Goal: Task Accomplishment & Management: Use online tool/utility

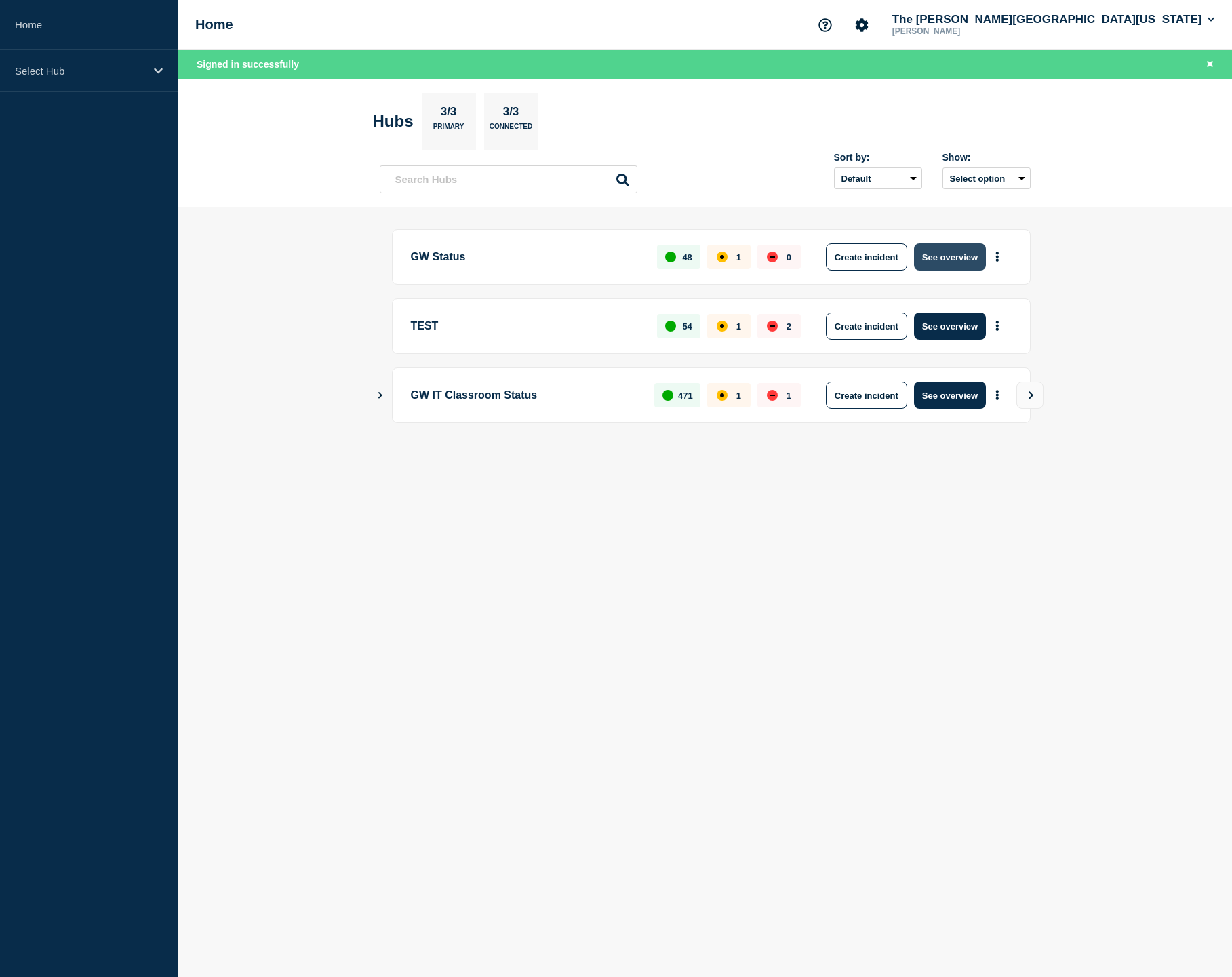
click at [949, 259] on button "See overview" at bounding box center [950, 257] width 72 height 27
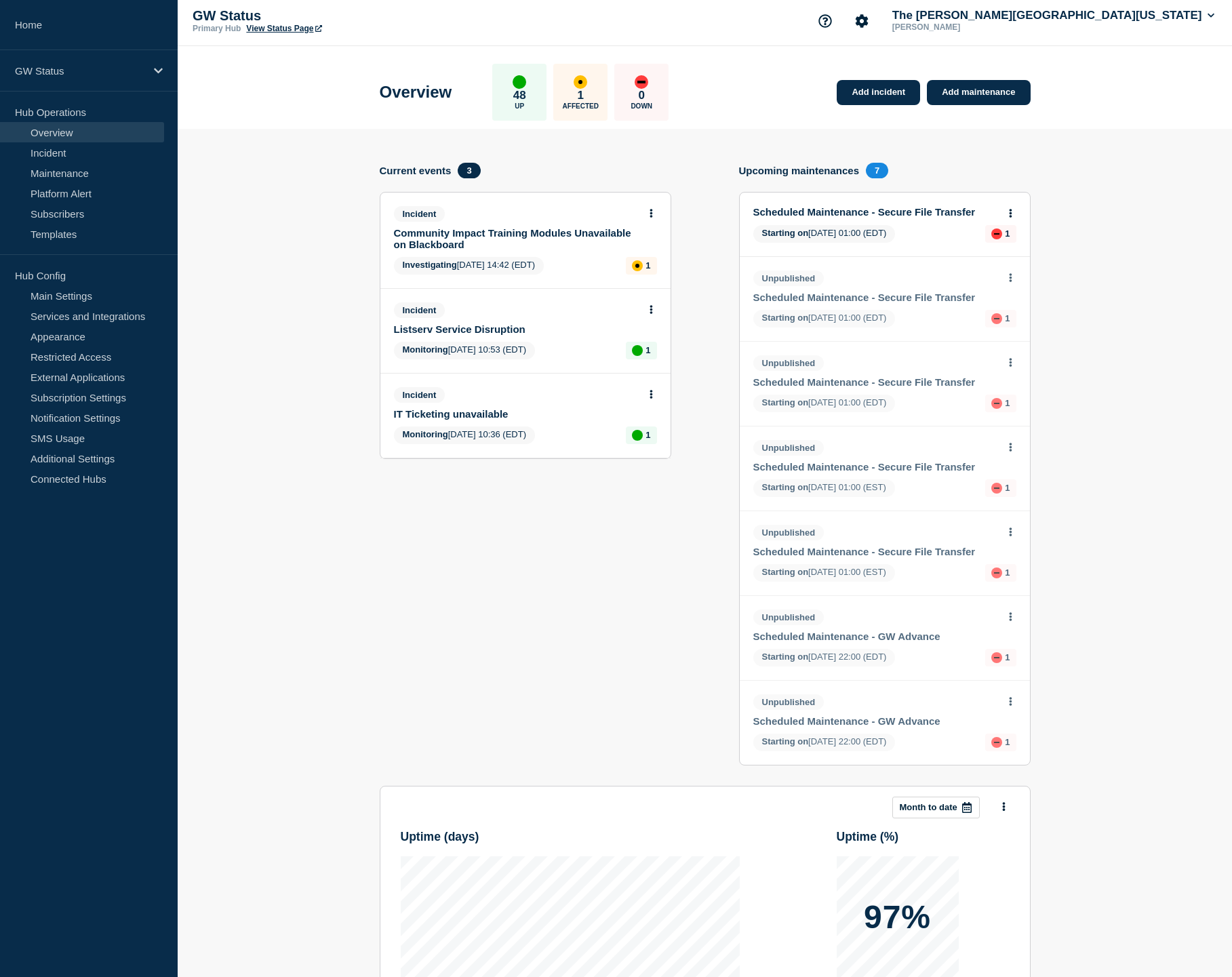
scroll to position [4, 1]
click at [611, 214] on div "Incident" at bounding box center [520, 214] width 252 height 15
click at [610, 236] on link "Community Impact Training Modules Unavailable on Blackboard" at bounding box center [517, 239] width 245 height 23
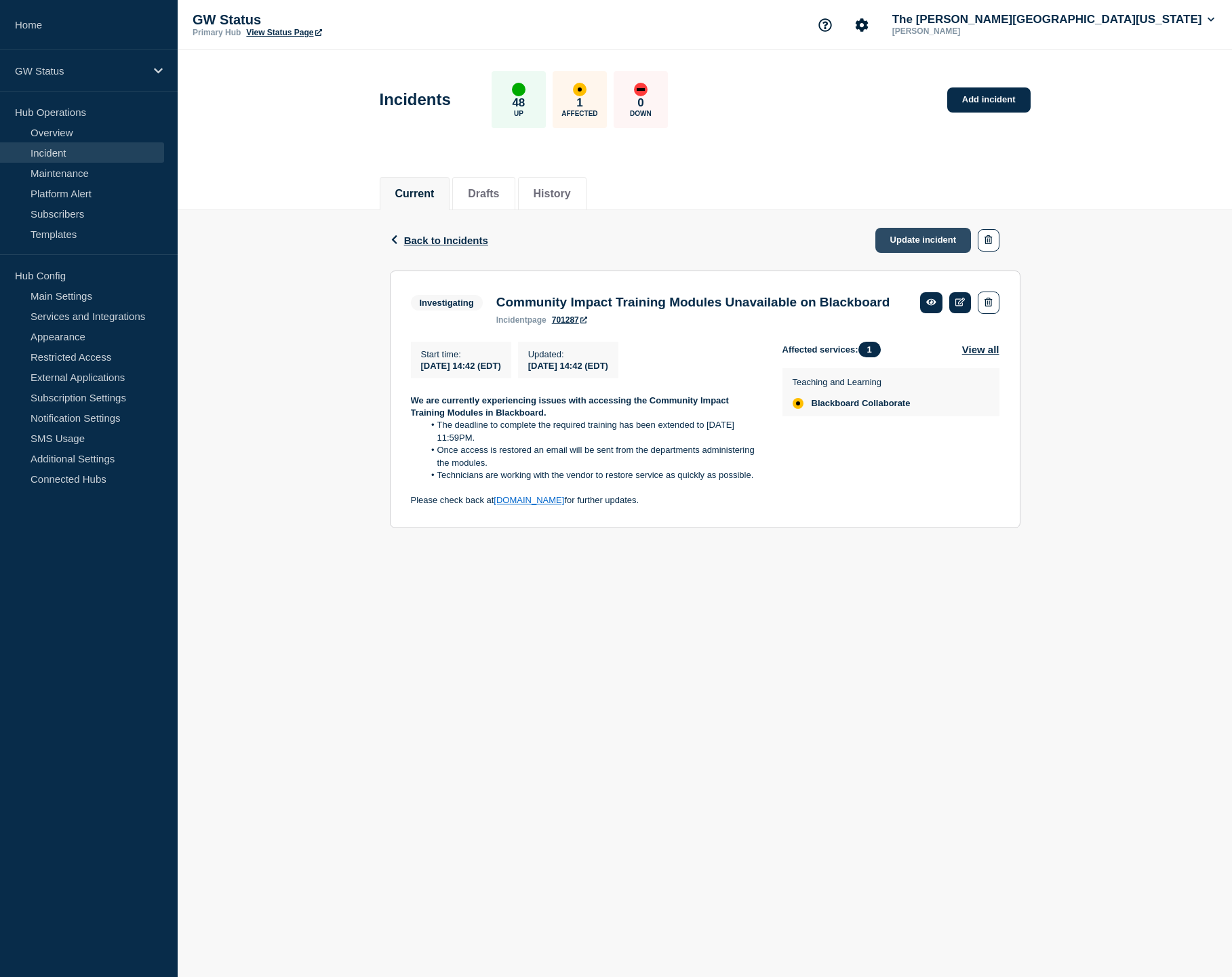
click at [923, 228] on link "Update incident" at bounding box center [923, 240] width 96 height 25
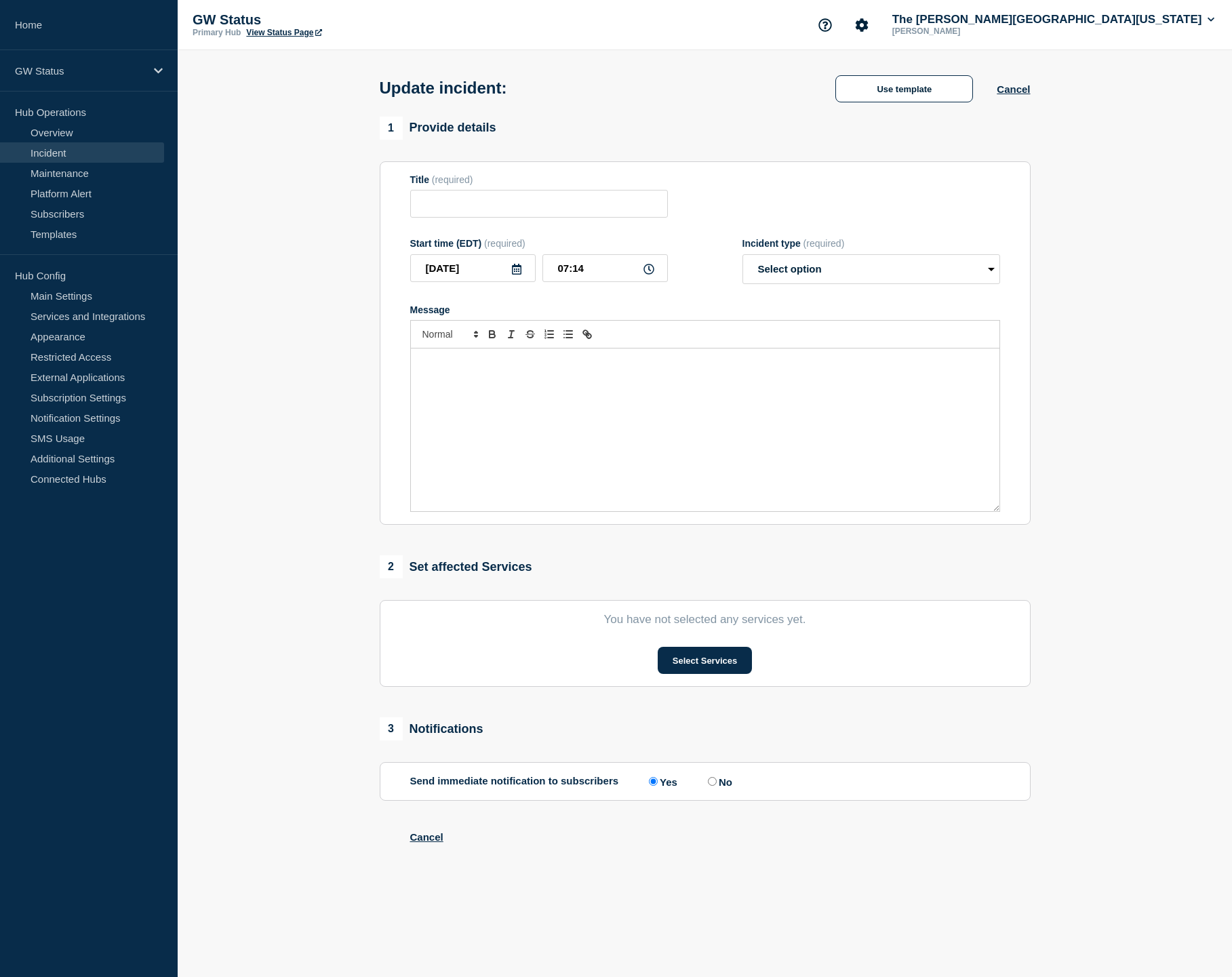
type input "Community Impact Training Modules Unavailable on Blackboard"
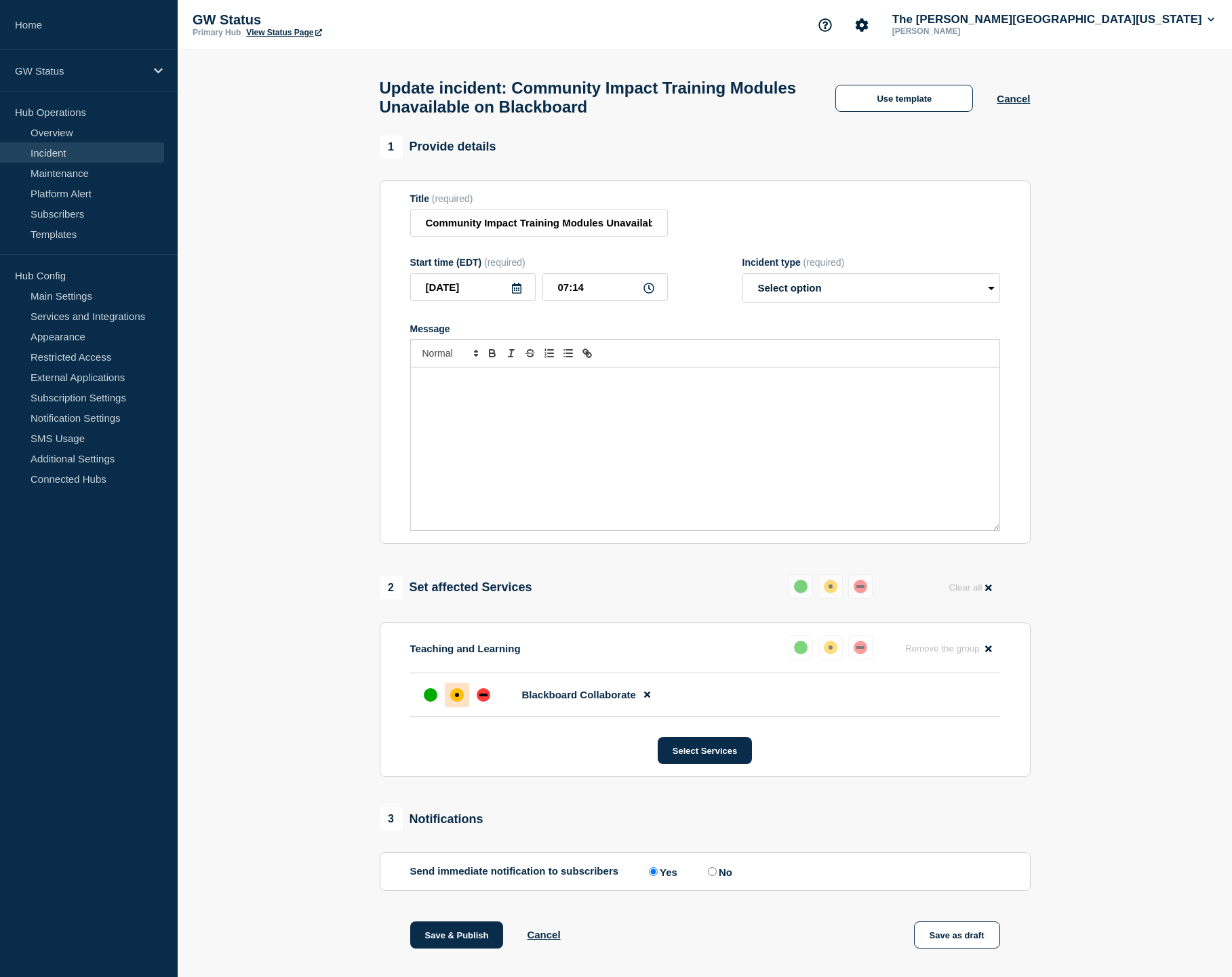
click at [514, 294] on icon at bounding box center [517, 288] width 11 height 11
click at [568, 424] on div "16" at bounding box center [565, 426] width 19 height 19
type input "[DATE]"
select select "monitoring"
click at [934, 91] on button "Use template" at bounding box center [904, 98] width 138 height 27
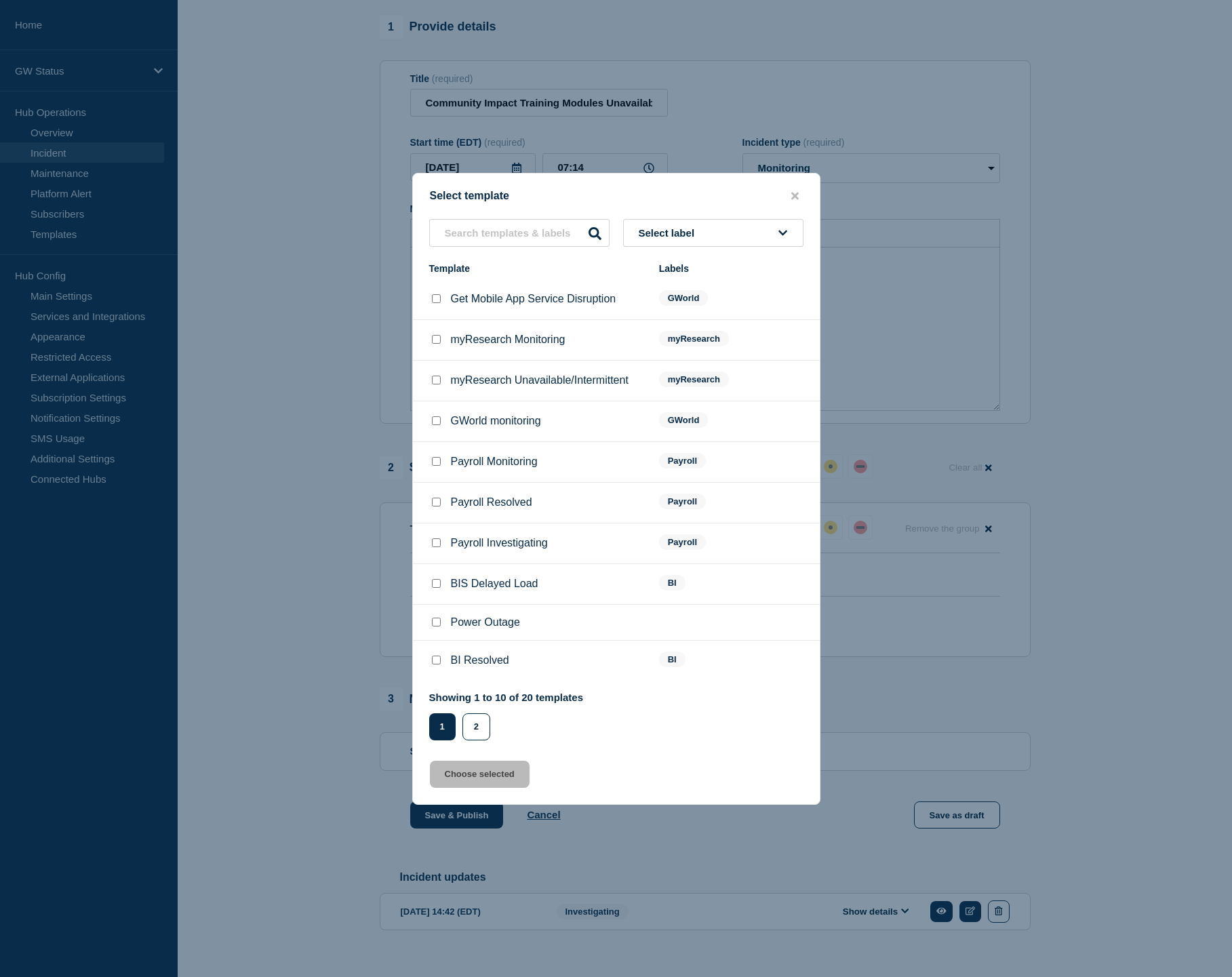
scroll to position [120, 0]
click at [735, 219] on button "Select label" at bounding box center [713, 233] width 181 height 28
click at [690, 300] on button "Generic" at bounding box center [713, 307] width 181 height 28
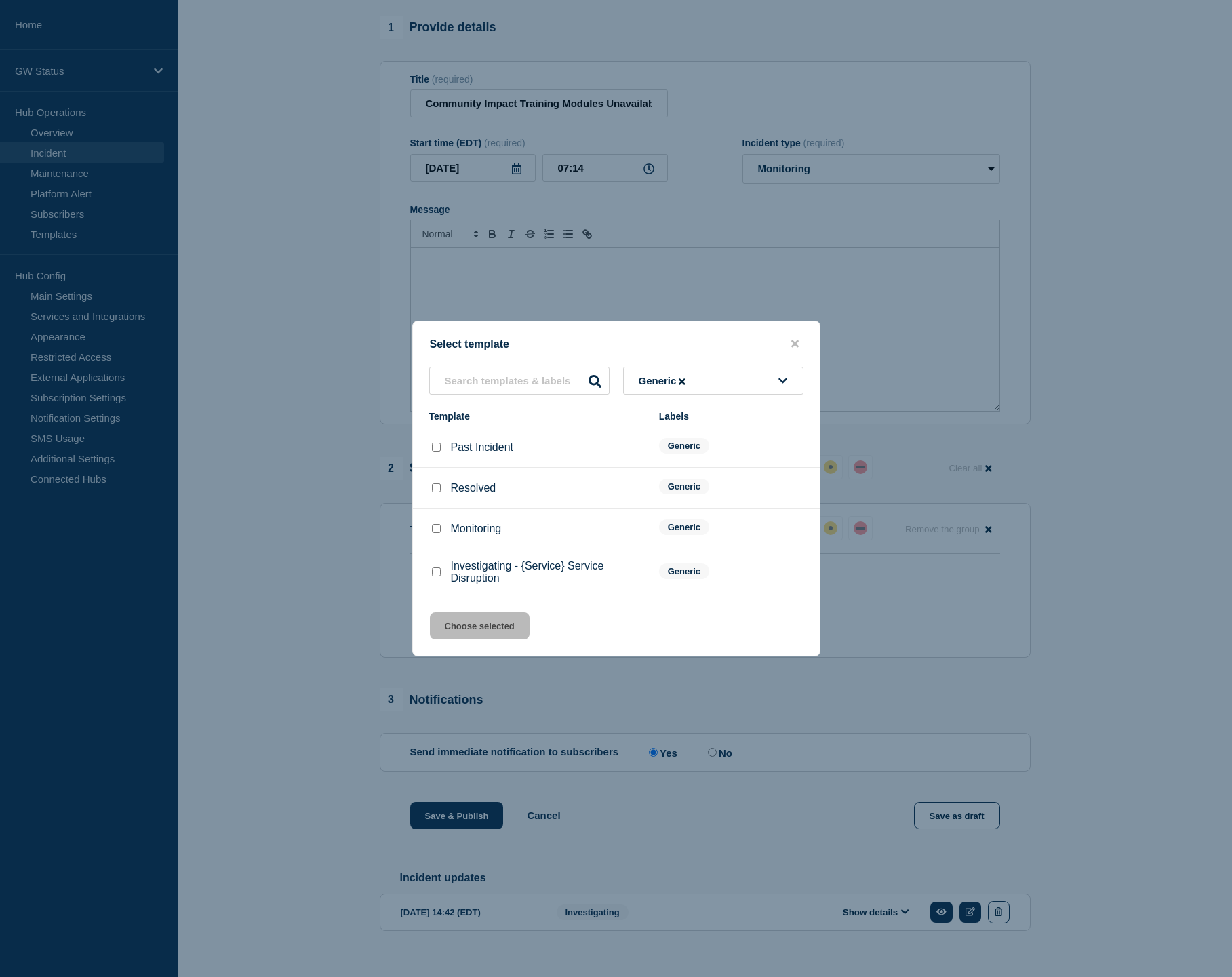
click at [437, 531] on input "Monitoring checkbox" at bounding box center [437, 529] width 9 height 9
checkbox input "true"
click at [505, 639] on button "Choose selected" at bounding box center [480, 625] width 100 height 27
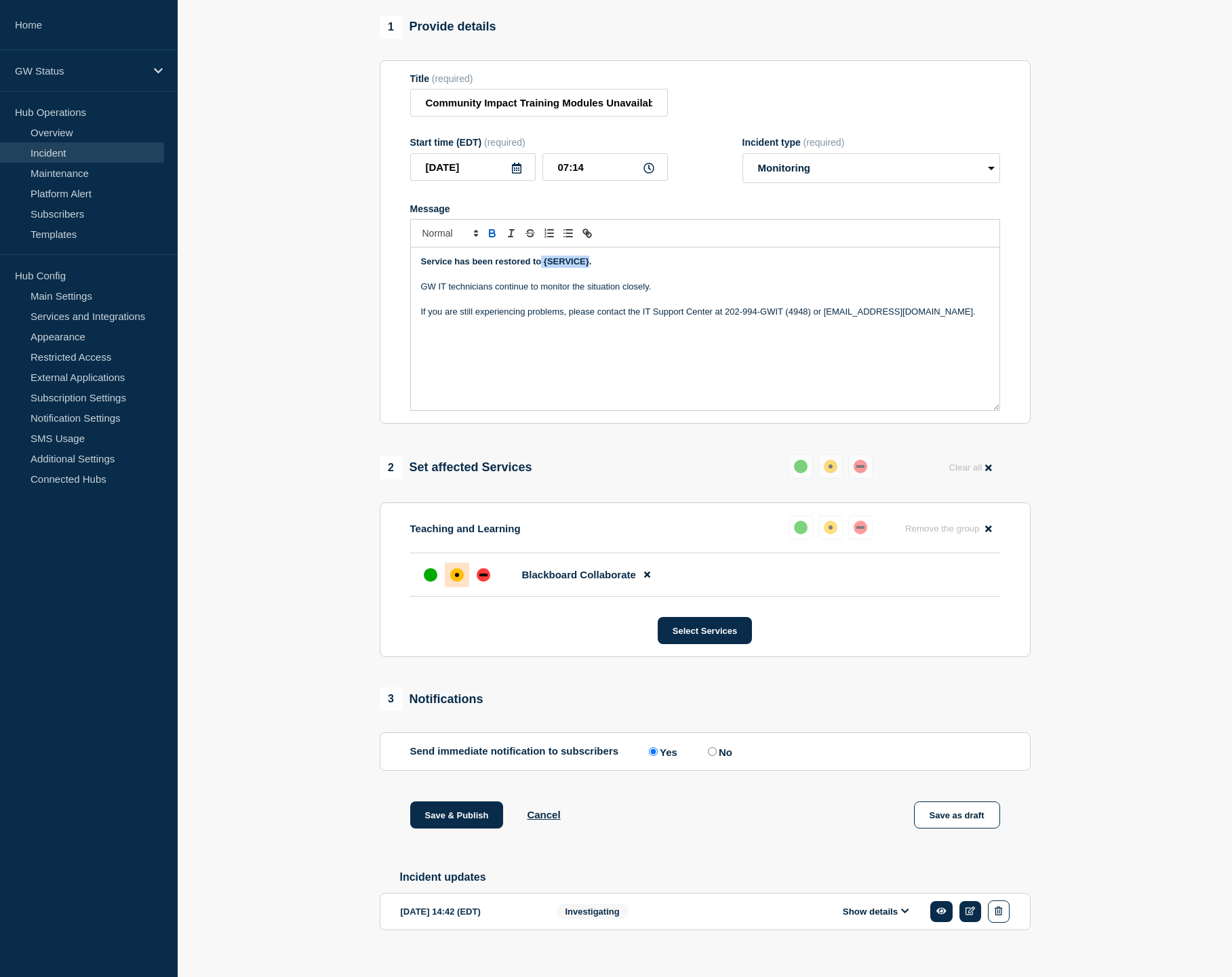
drag, startPoint x: 542, startPoint y: 280, endPoint x: 589, endPoint y: 280, distance: 47.0
click at [589, 266] on strong "Service has been restored to {SERVICE}." at bounding box center [506, 261] width 171 height 10
drag, startPoint x: 451, startPoint y: 302, endPoint x: 406, endPoint y: 302, distance: 45.0
click at [406, 302] on section "Title (required) Community Impact Training Modules Unavailable on Blackboard St…" at bounding box center [704, 242] width 651 height 364
click at [436, 587] on div at bounding box center [430, 575] width 24 height 24
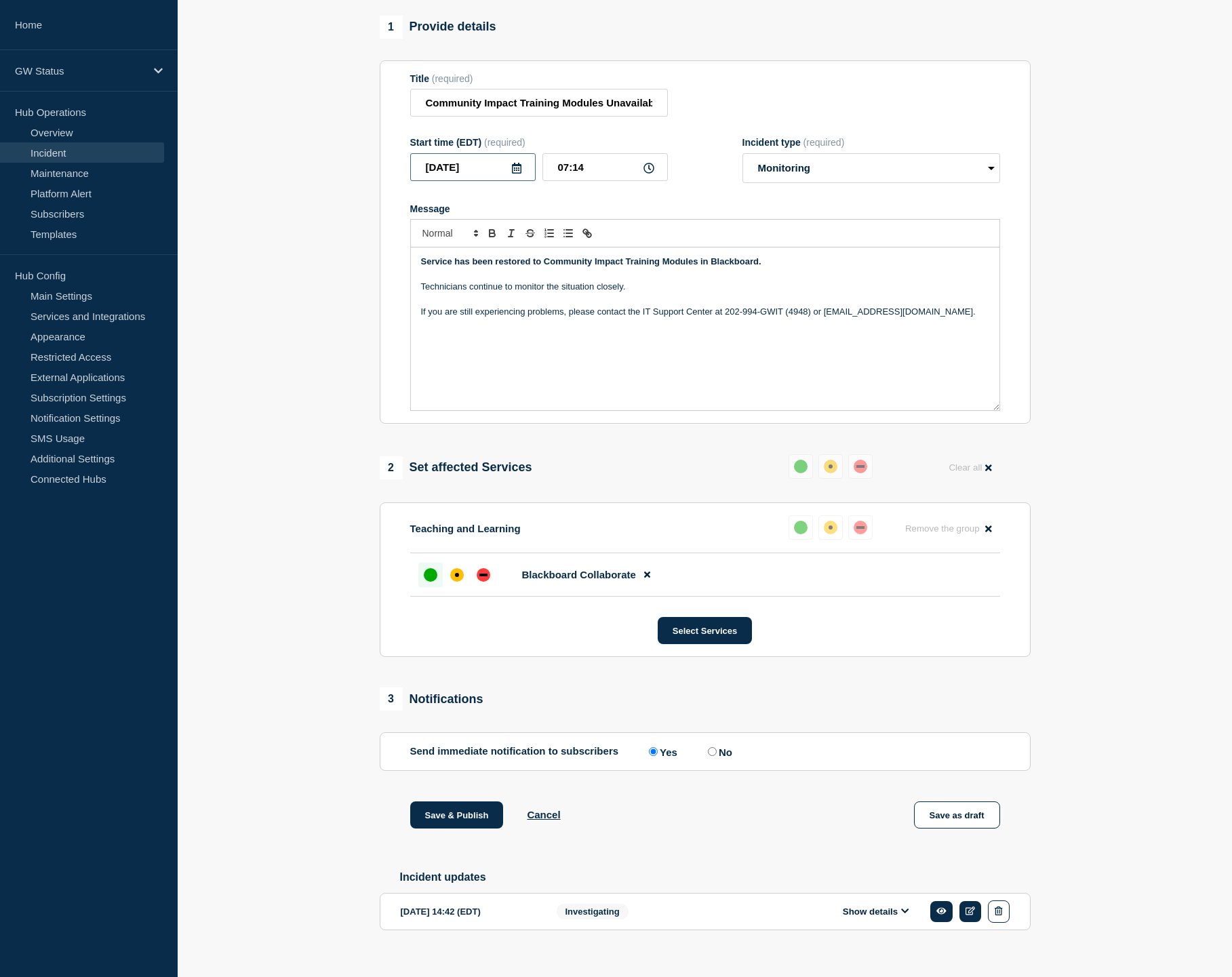
click at [520, 181] on input "[DATE]" at bounding box center [473, 167] width 125 height 28
click at [291, 230] on section "1 Provide details Title (required) Community Impact Training Modules Unavailabl…" at bounding box center [704, 494] width 1054 height 958
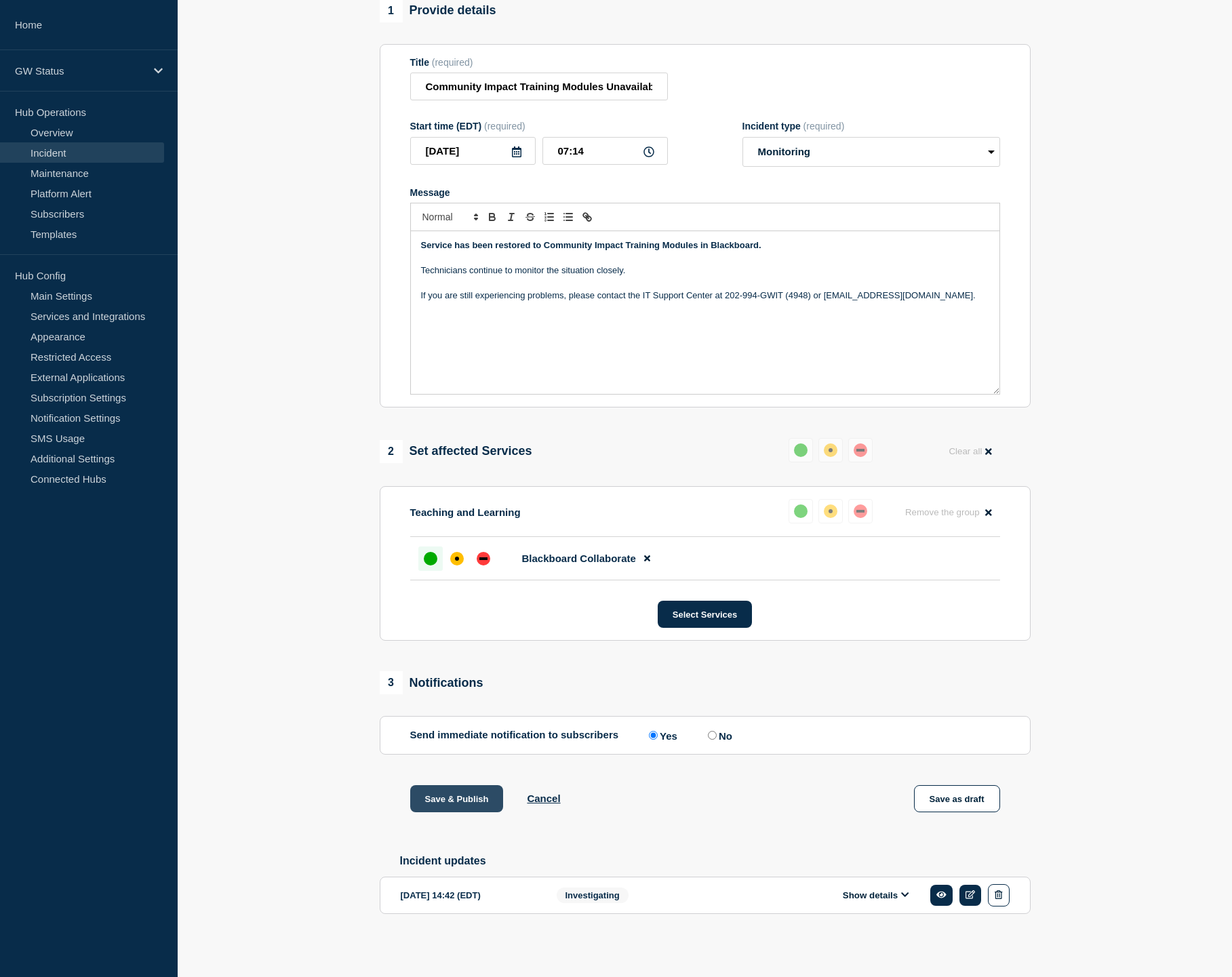
scroll to position [156, 0]
click at [441, 790] on button "Save & Publish" at bounding box center [457, 799] width 94 height 27
